Goal: Task Accomplishment & Management: Manage account settings

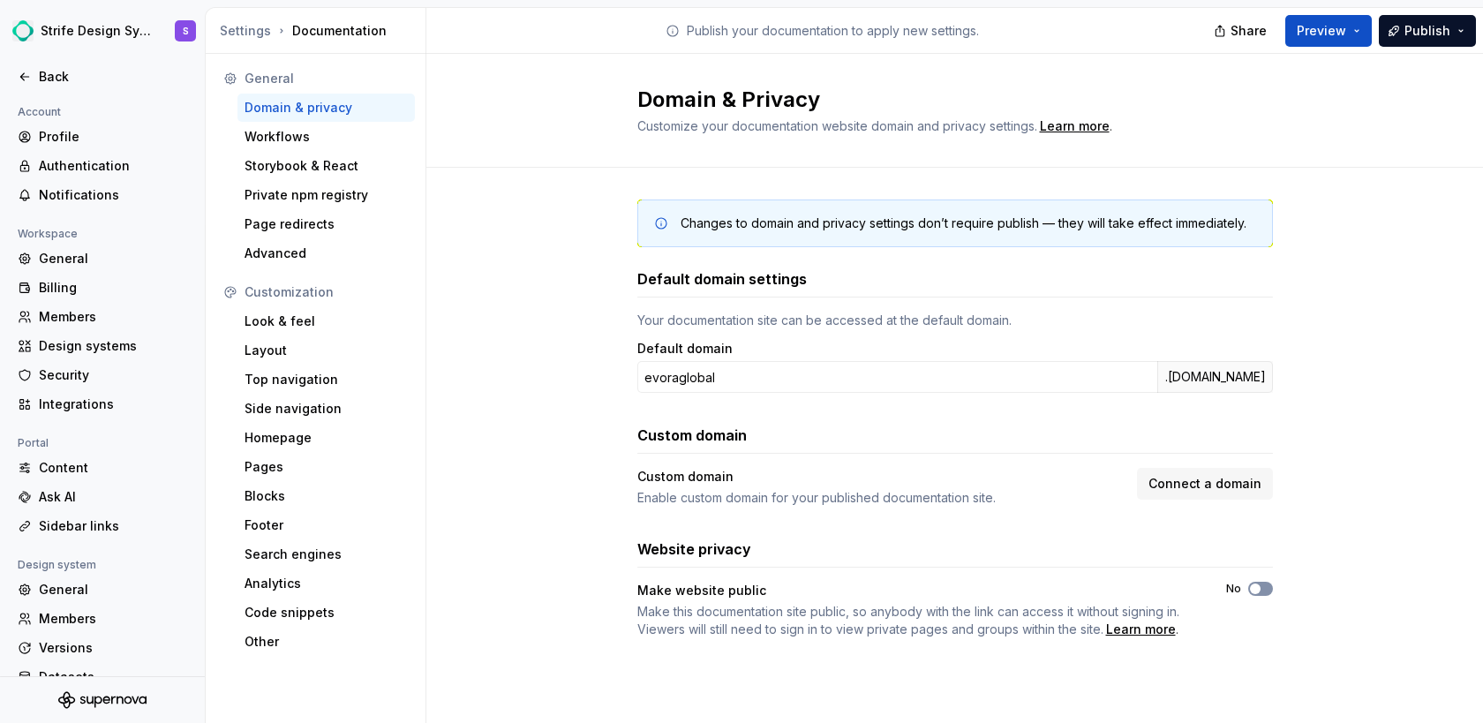
click at [1263, 592] on button "No" at bounding box center [1261, 589] width 25 height 14
type button "on"
click at [1255, 585] on span "button" at bounding box center [1255, 589] width 11 height 11
click at [1264, 586] on button "No" at bounding box center [1261, 589] width 25 height 14
click at [1270, 591] on button "No" at bounding box center [1261, 589] width 25 height 14
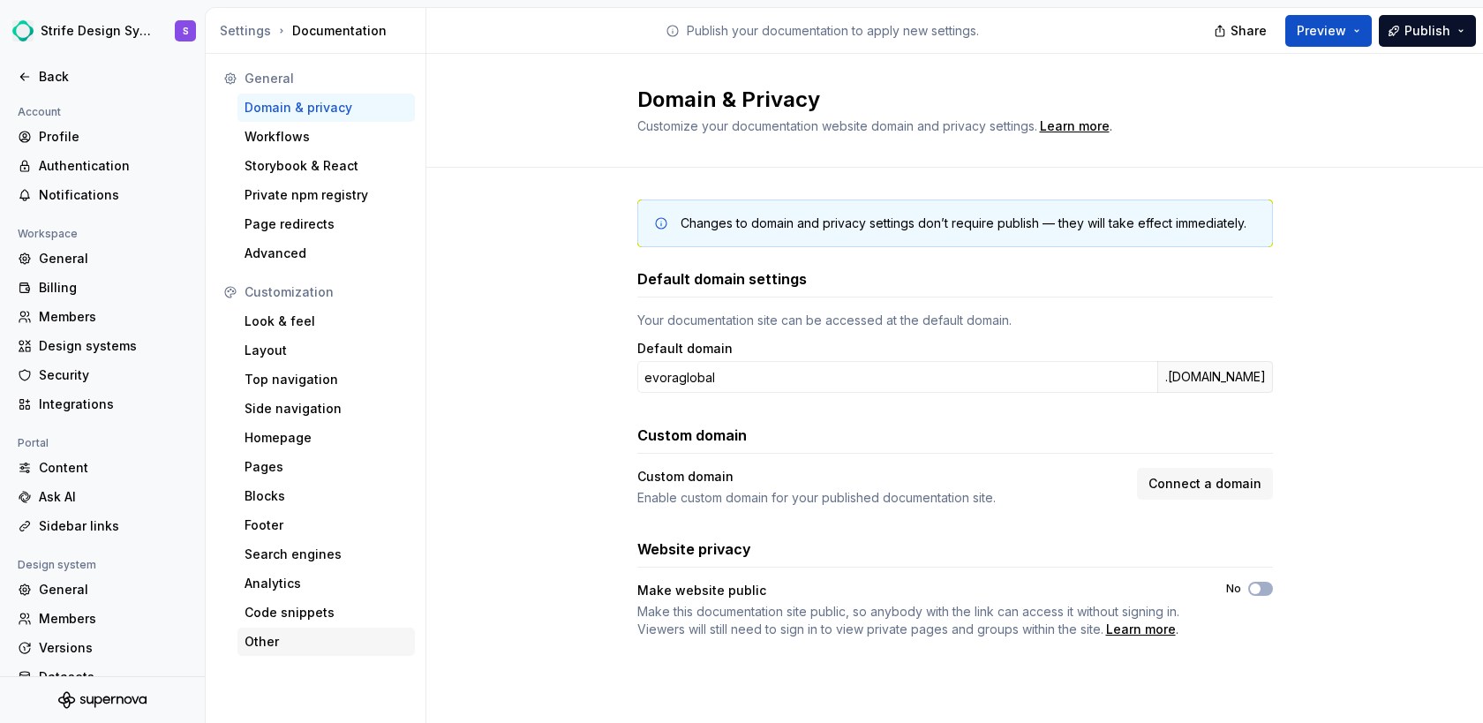
click at [261, 644] on div "Other" at bounding box center [326, 642] width 163 height 18
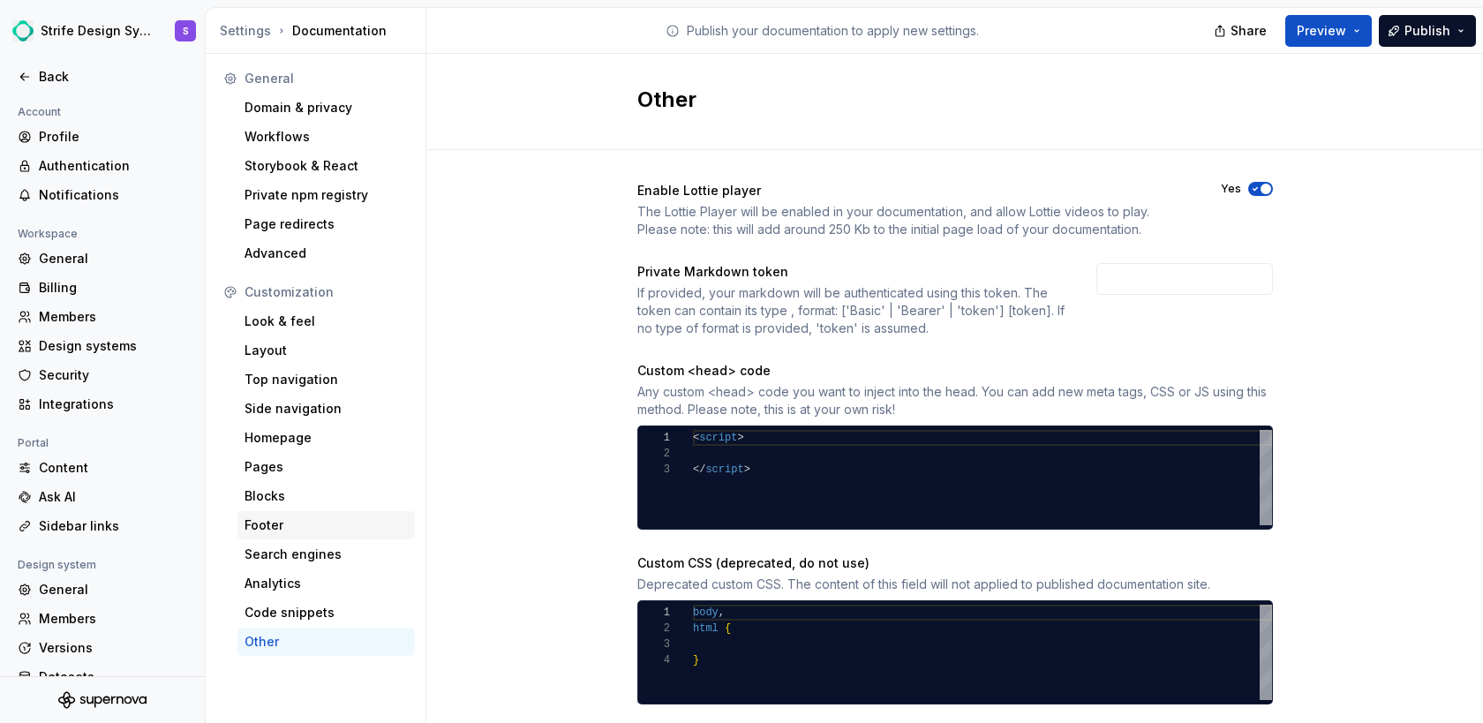
click at [298, 515] on div "Footer" at bounding box center [326, 525] width 177 height 28
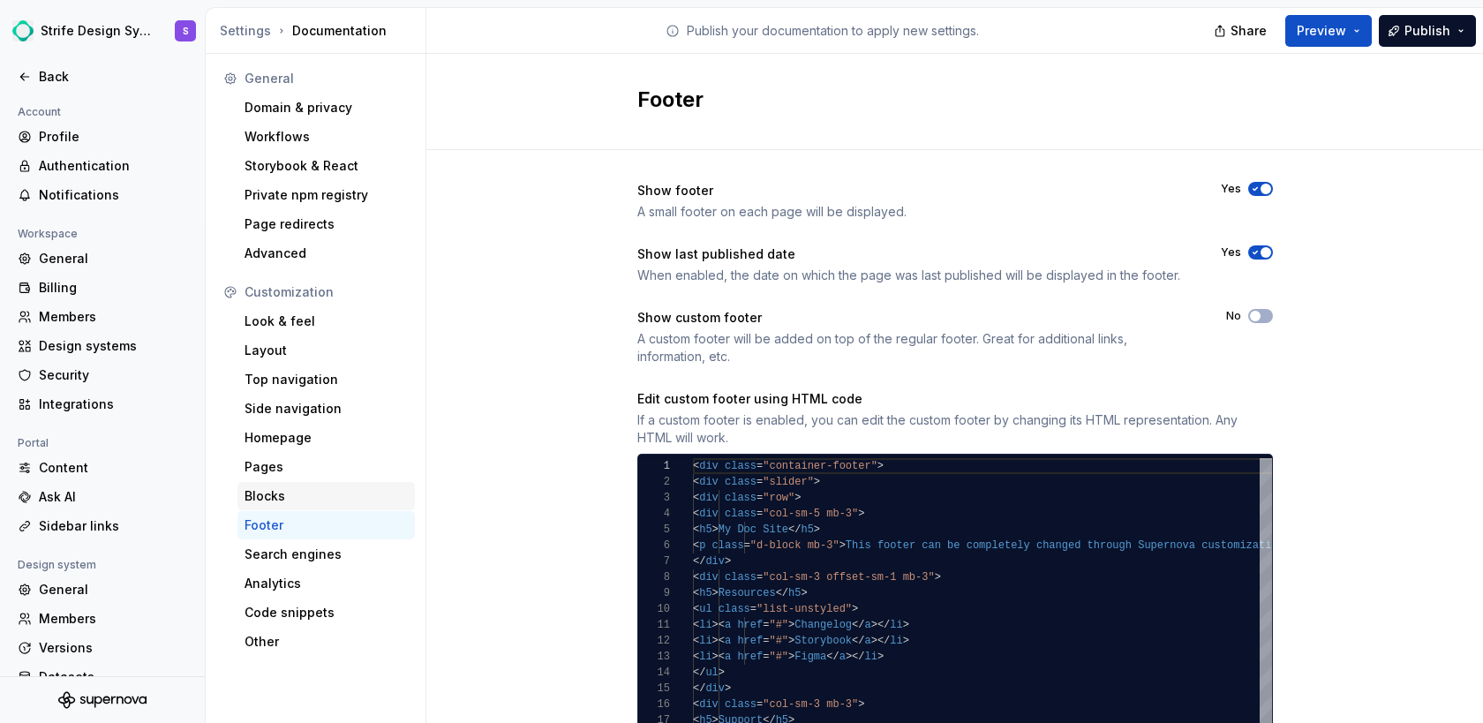
click at [295, 496] on div "Blocks" at bounding box center [326, 496] width 163 height 18
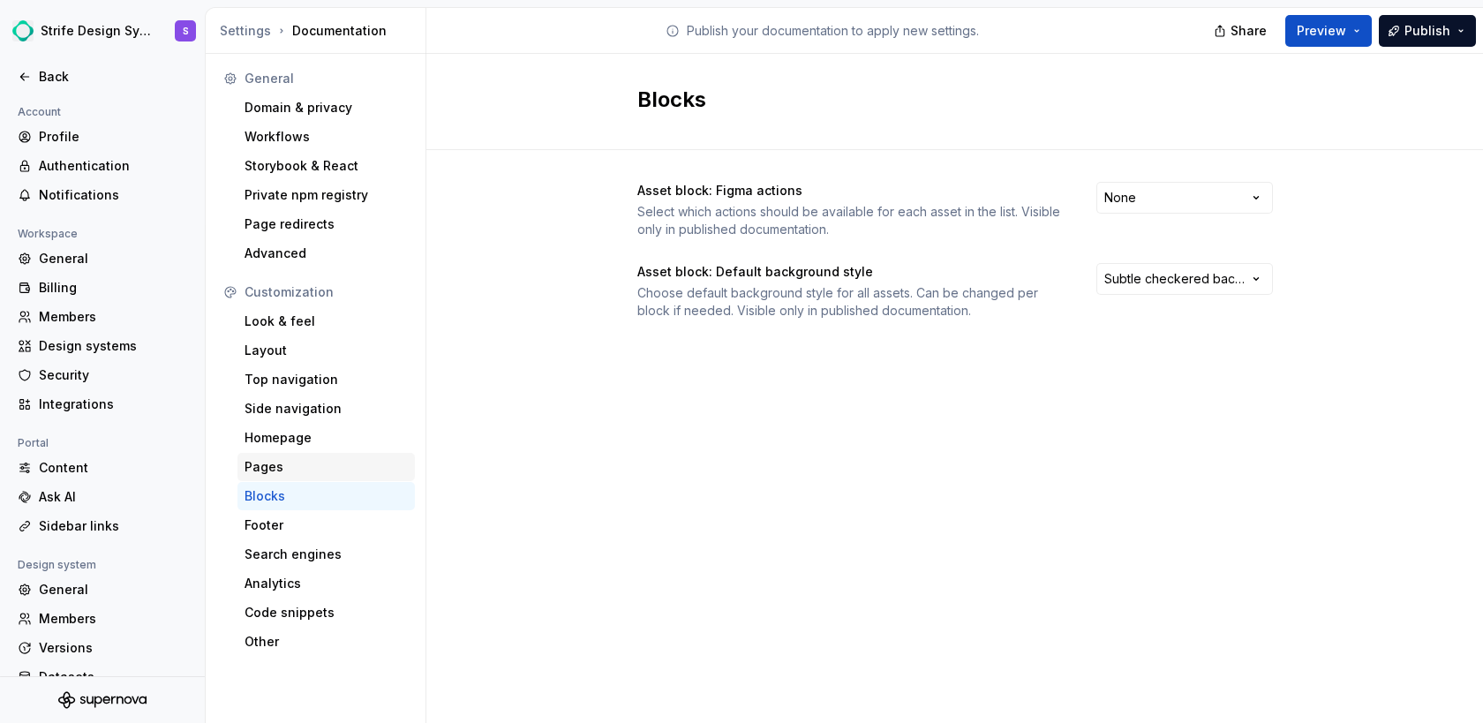
click at [298, 471] on div "Pages" at bounding box center [326, 467] width 163 height 18
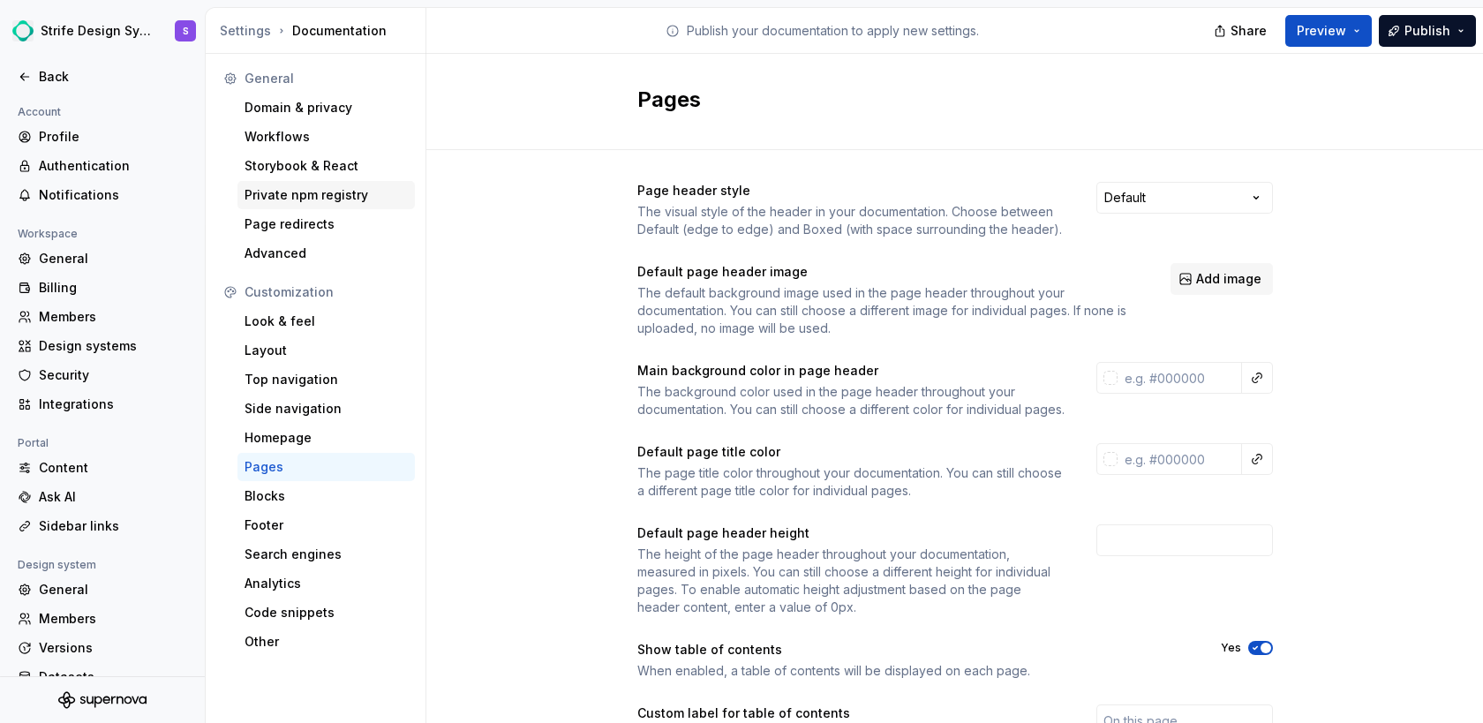
click at [302, 196] on div "Private npm registry" at bounding box center [326, 195] width 163 height 18
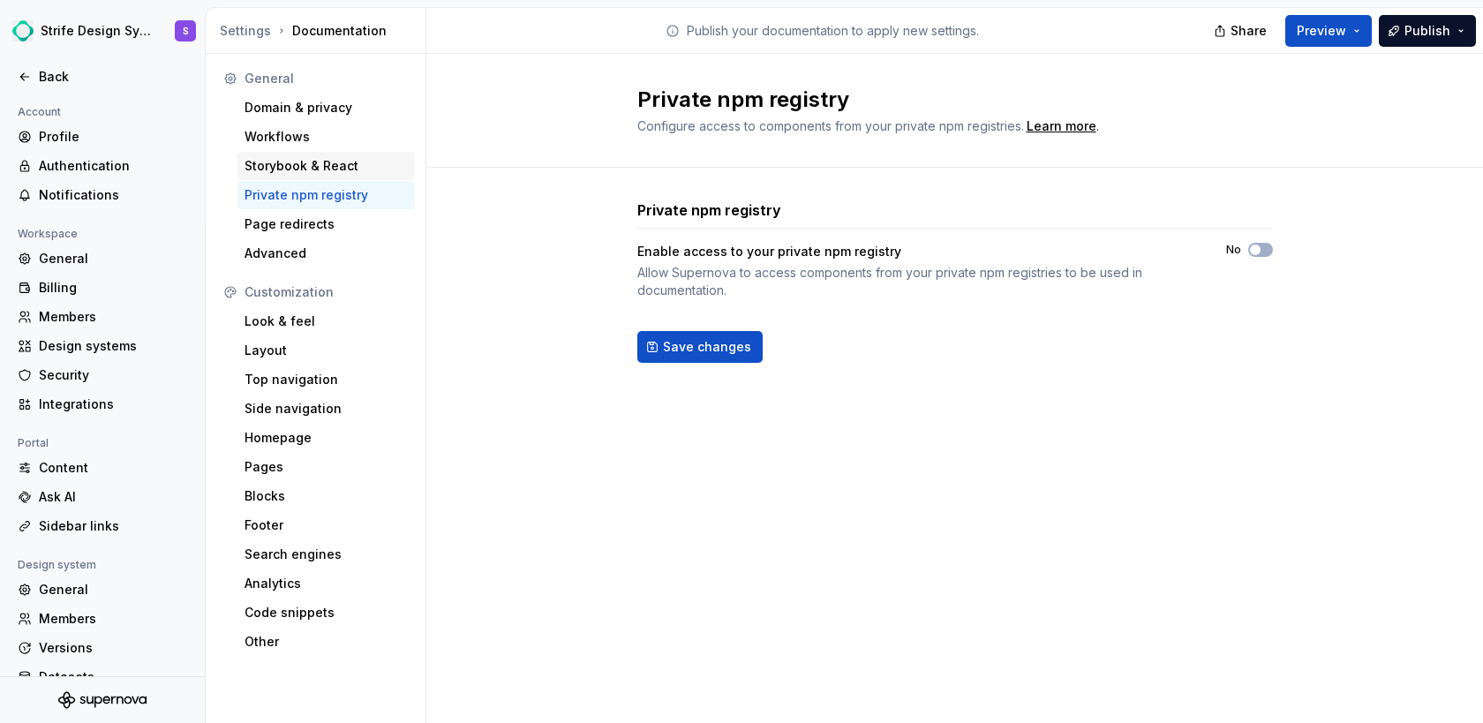
click at [304, 162] on div "Storybook & React" at bounding box center [326, 166] width 163 height 18
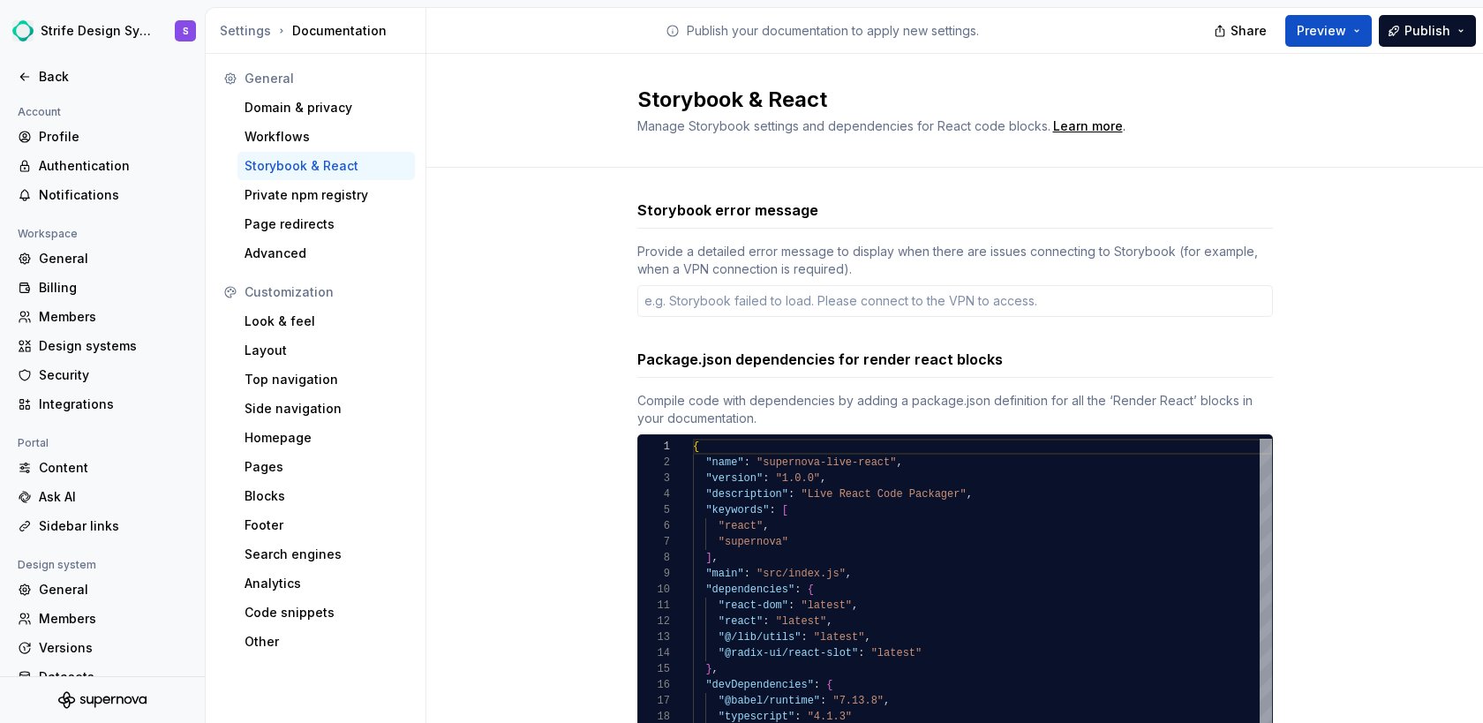
click at [306, 152] on div "Storybook & React" at bounding box center [326, 166] width 177 height 28
type textarea "*"
